Goal: Check status: Check status

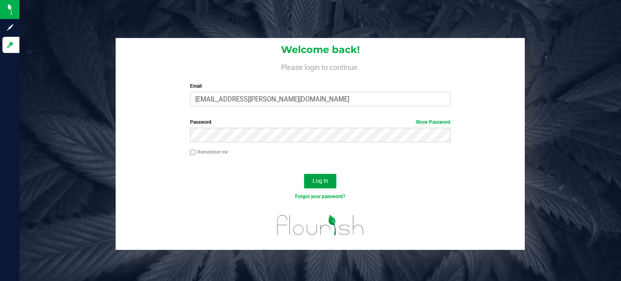
click at [319, 178] on span "Log In" at bounding box center [320, 180] width 16 height 6
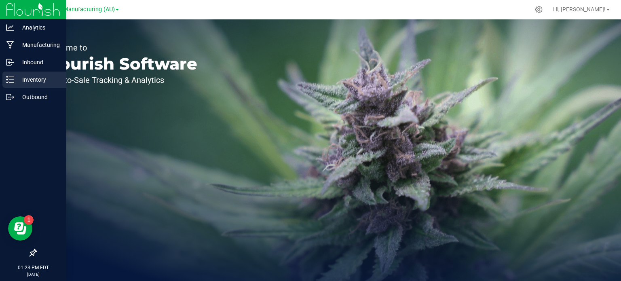
click at [18, 77] on p "Inventory" at bounding box center [38, 80] width 48 height 10
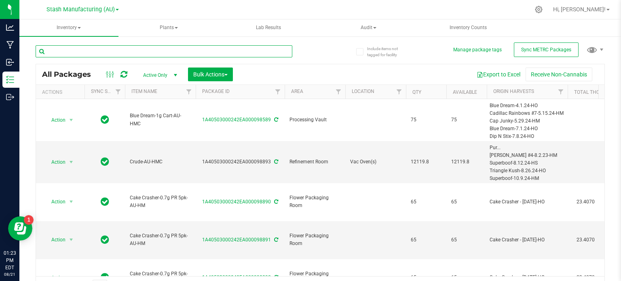
click at [109, 50] on input "text" at bounding box center [164, 51] width 257 height 12
type input "96511"
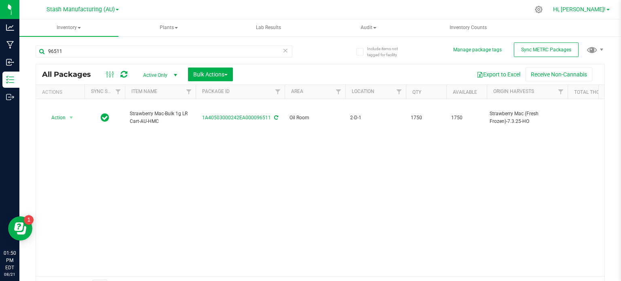
click at [591, 6] on span "Hi, [PERSON_NAME]!" at bounding box center [579, 9] width 53 height 6
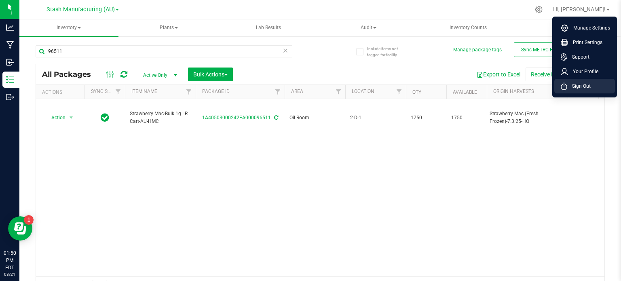
click at [580, 80] on li "Sign Out" at bounding box center [584, 86] width 61 height 15
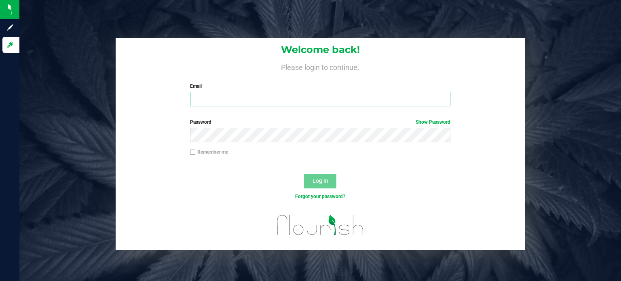
type input "[EMAIL_ADDRESS][PERSON_NAME][DOMAIN_NAME]"
